Goal: Task Accomplishment & Management: Manage account settings

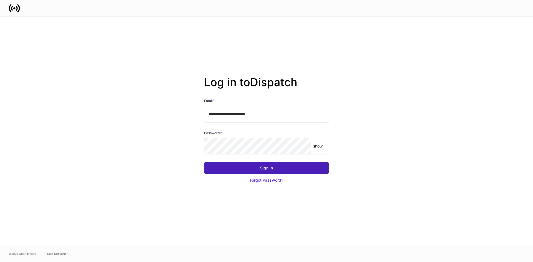
click at [274, 169] on button "Sign In" at bounding box center [266, 168] width 125 height 12
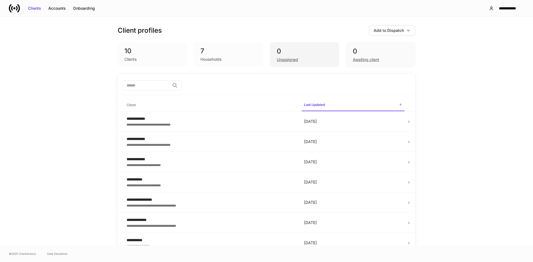
click at [302, 57] on div "Unassigned" at bounding box center [305, 59] width 56 height 7
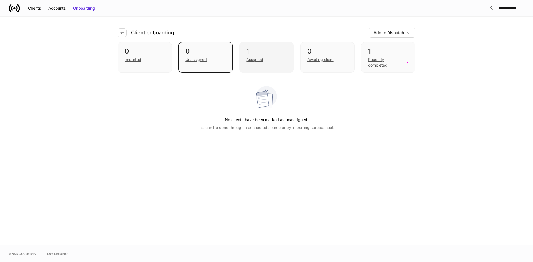
click at [255, 47] on div "1 Assigned" at bounding box center [266, 57] width 54 height 31
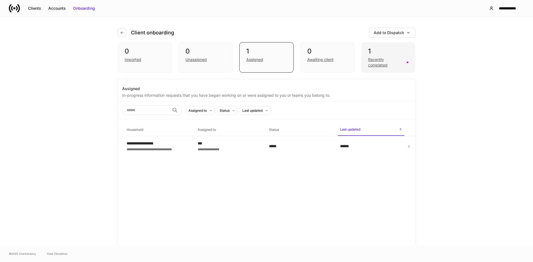
click at [378, 59] on div "Recently completed" at bounding box center [385, 62] width 35 height 11
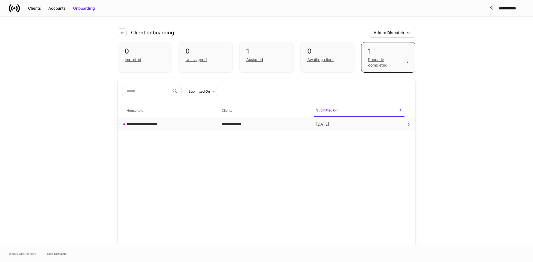
click at [215, 126] on td "**********" at bounding box center [169, 124] width 95 height 15
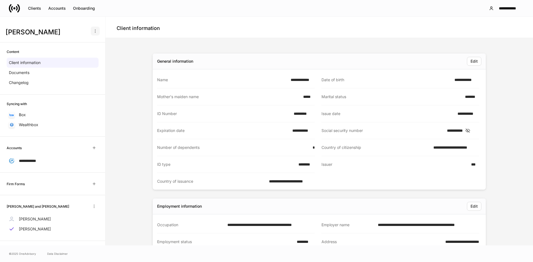
click at [93, 33] on button "button" at bounding box center [95, 31] width 9 height 9
click at [128, 52] on div at bounding box center [266, 131] width 533 height 262
click at [51, 74] on div "Documents" at bounding box center [53, 73] width 92 height 10
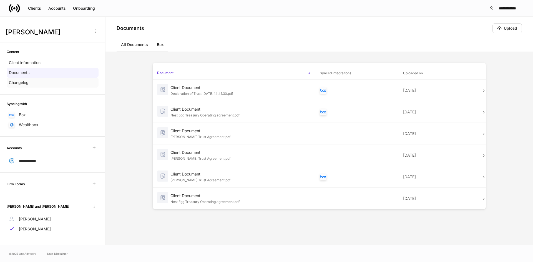
click at [50, 80] on div "Changelog" at bounding box center [53, 83] width 92 height 10
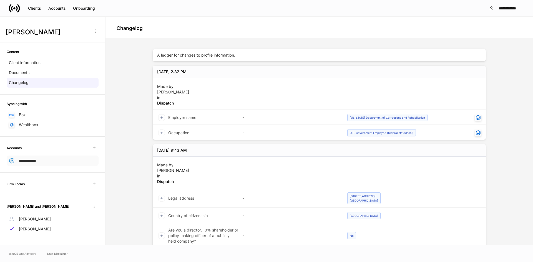
click at [31, 160] on span "**********" at bounding box center [27, 161] width 17 height 4
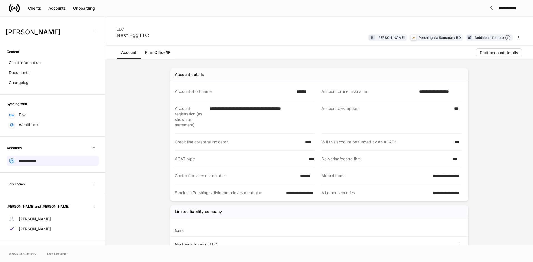
click at [517, 39] on icon "button" at bounding box center [518, 38] width 4 height 4
click at [520, 36] on div at bounding box center [266, 131] width 533 height 262
click at [505, 103] on div "**********" at bounding box center [318, 153] width 427 height 186
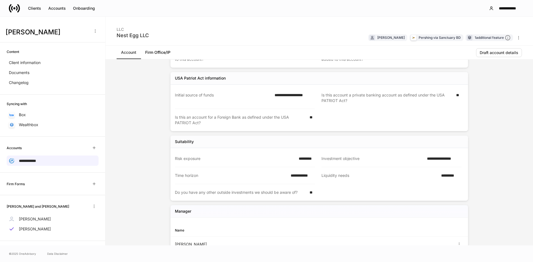
scroll to position [324, 0]
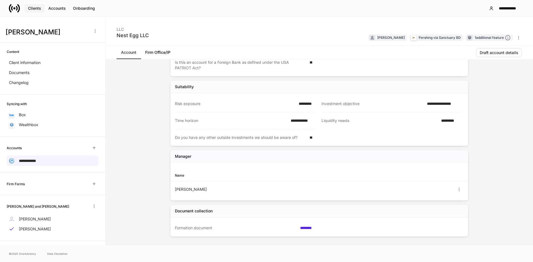
click at [39, 11] on div "Clients" at bounding box center [34, 9] width 13 height 6
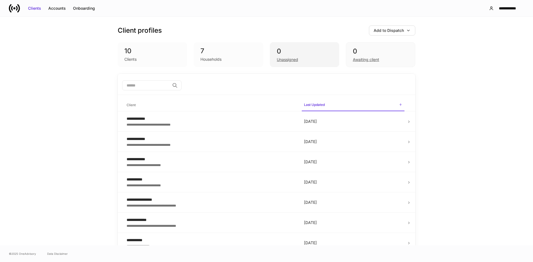
click at [304, 61] on div "Unassigned" at bounding box center [305, 59] width 56 height 7
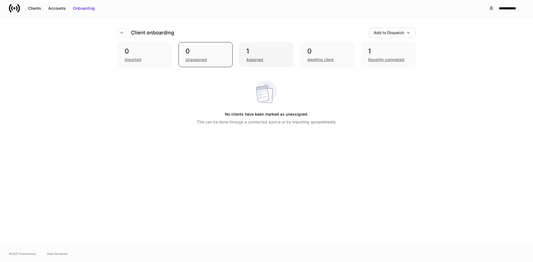
click at [278, 59] on div "Assigned" at bounding box center [266, 59] width 40 height 7
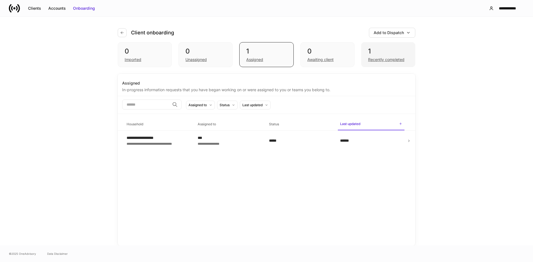
click at [390, 53] on div "1" at bounding box center [388, 51] width 40 height 9
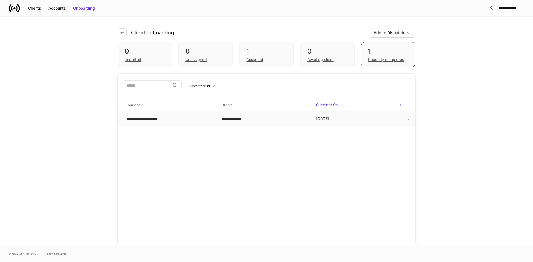
click at [410, 117] on td at bounding box center [411, 119] width 9 height 15
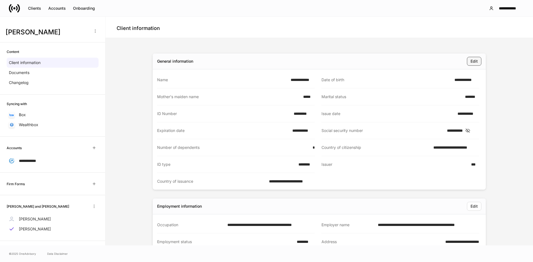
click at [470, 61] on div "Edit" at bounding box center [473, 62] width 7 height 6
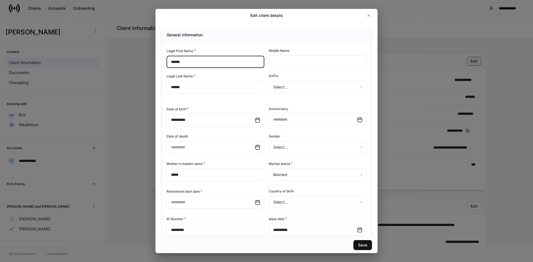
type input "**********"
click at [369, 17] on icon "button" at bounding box center [368, 15] width 4 height 4
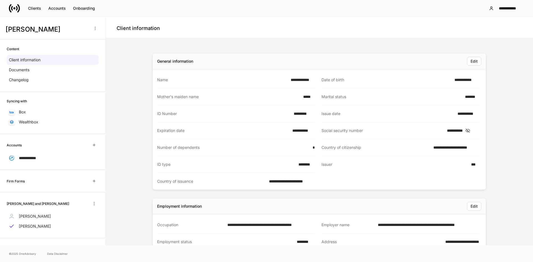
scroll to position [4, 0]
click at [92, 201] on icon "button" at bounding box center [94, 202] width 4 height 4
click at [136, 193] on div at bounding box center [266, 131] width 533 height 262
click at [28, 215] on p "[PERSON_NAME]" at bounding box center [35, 215] width 32 height 6
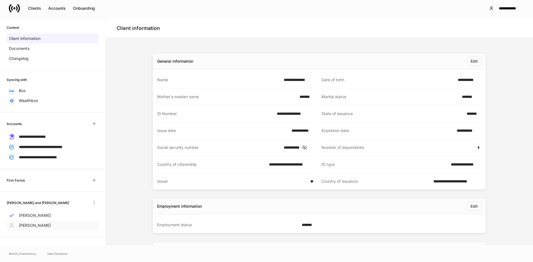
click at [37, 226] on p "[PERSON_NAME]" at bounding box center [35, 226] width 32 height 6
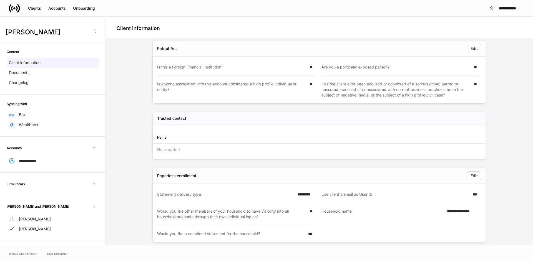
scroll to position [785, 0]
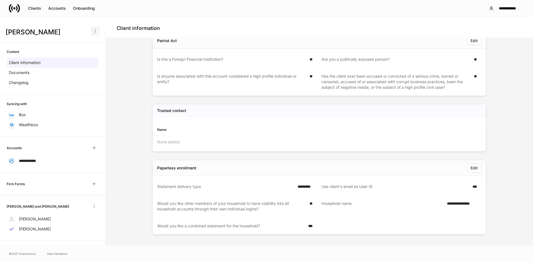
click at [93, 31] on icon "button" at bounding box center [95, 31] width 4 height 4
click at [139, 63] on div at bounding box center [266, 131] width 533 height 262
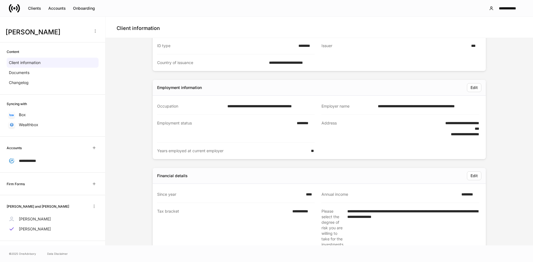
scroll to position [0, 0]
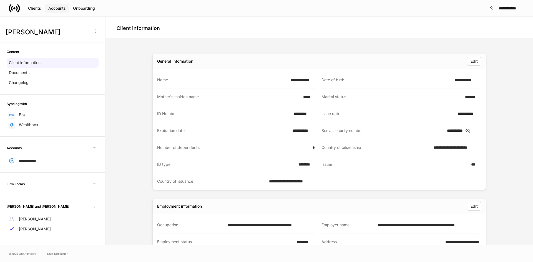
click at [55, 7] on div "Accounts" at bounding box center [56, 9] width 17 height 6
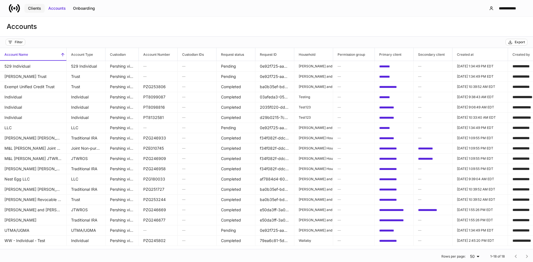
click at [36, 7] on div "Clients" at bounding box center [34, 9] width 13 height 6
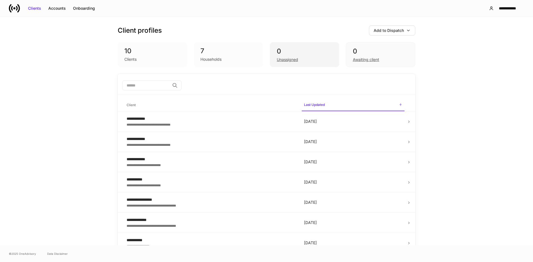
click at [284, 59] on div "Unassigned" at bounding box center [287, 60] width 21 height 6
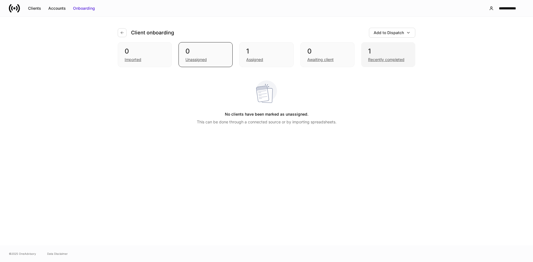
click at [383, 50] on div "1" at bounding box center [388, 51] width 40 height 9
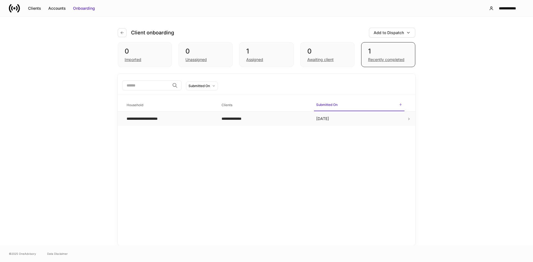
click at [347, 122] on td "[DATE]" at bounding box center [359, 119] width 95 height 15
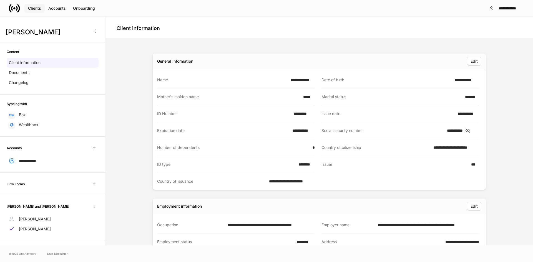
click at [27, 10] on button "Clients" at bounding box center [34, 8] width 20 height 9
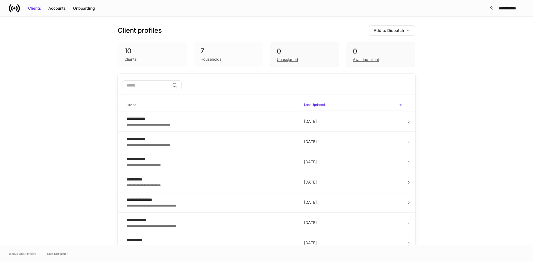
click at [61, 176] on div "**********" at bounding box center [266, 131] width 533 height 229
click at [64, 172] on div "**********" at bounding box center [266, 131] width 533 height 229
